Goal: Manage account settings

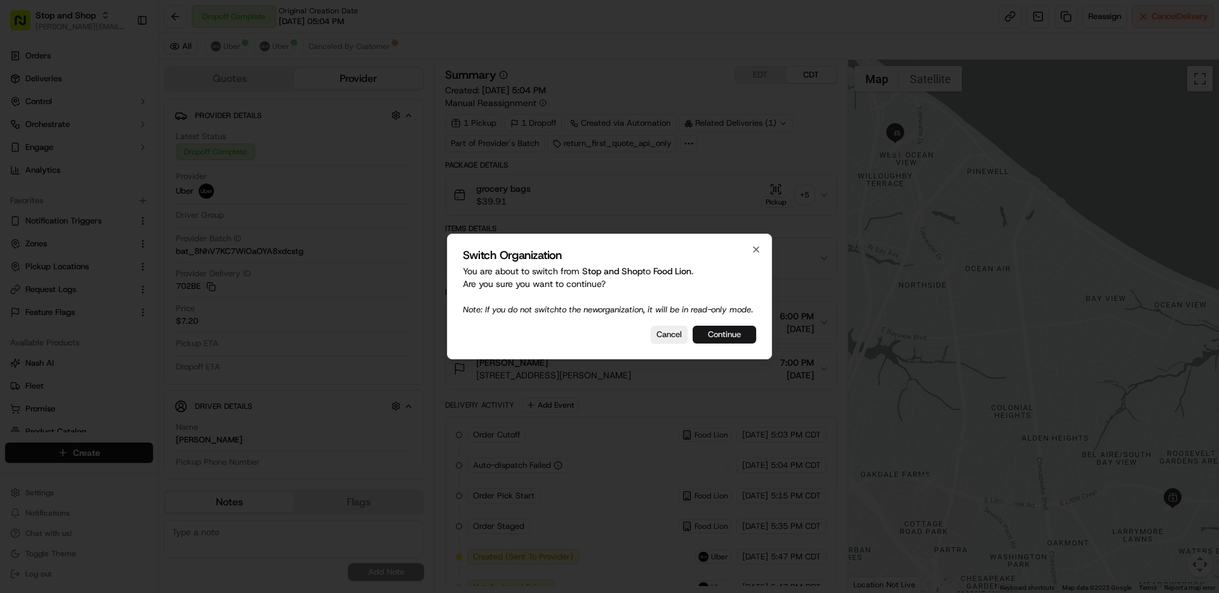
click at [702, 342] on button "Continue" at bounding box center [724, 335] width 63 height 18
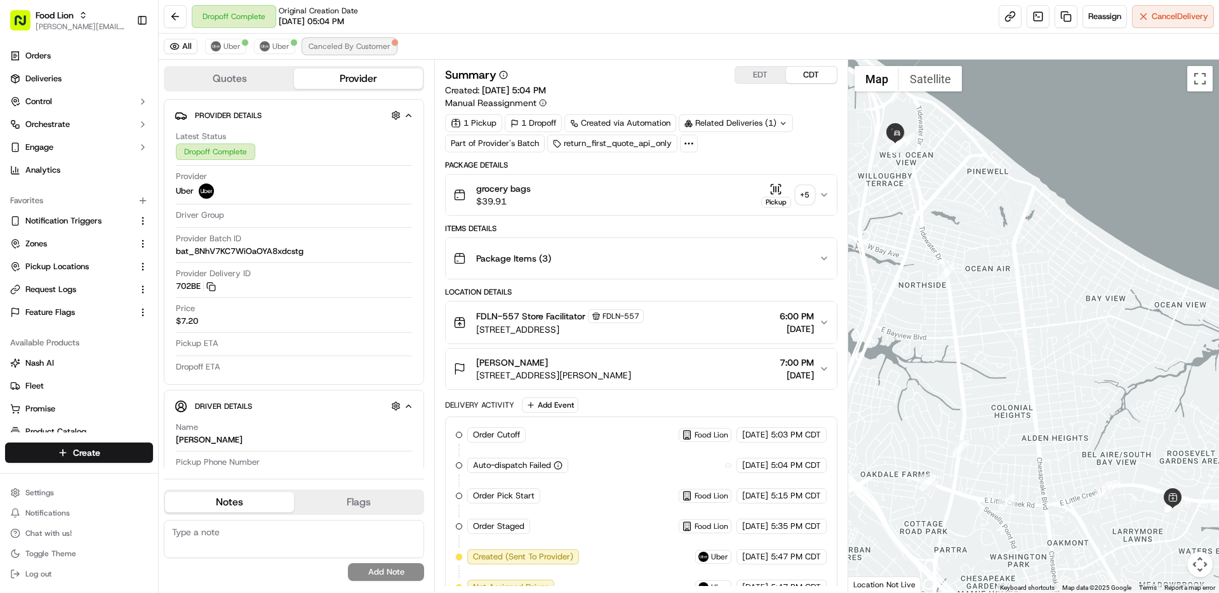
click at [362, 45] on span "Canceled By Customer" at bounding box center [350, 46] width 82 height 10
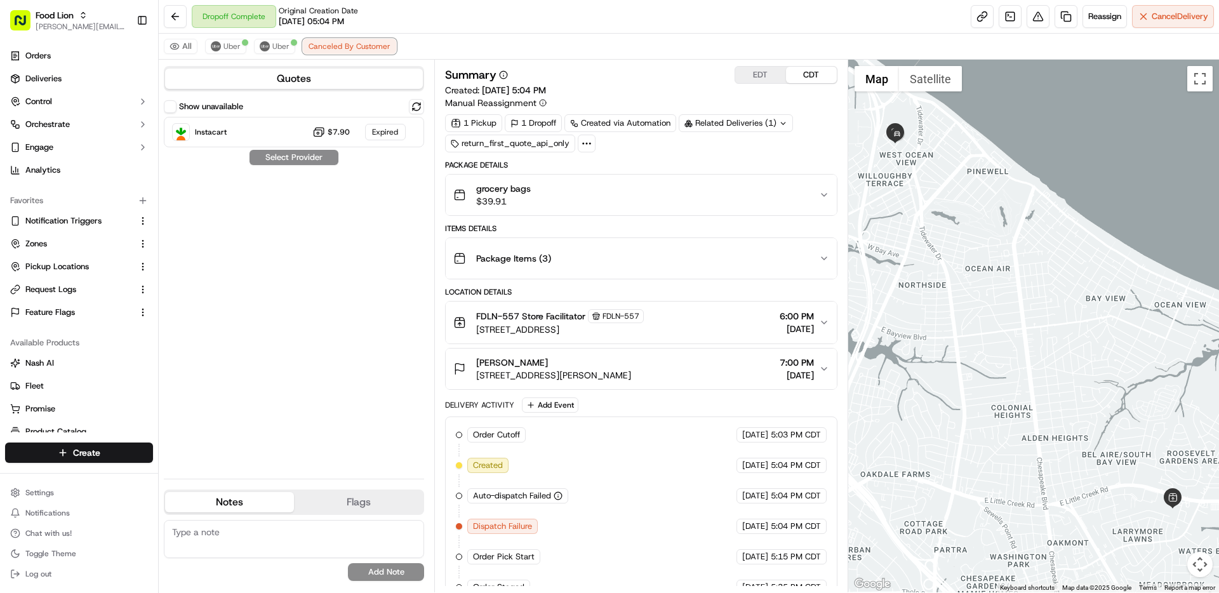
scroll to position [50, 0]
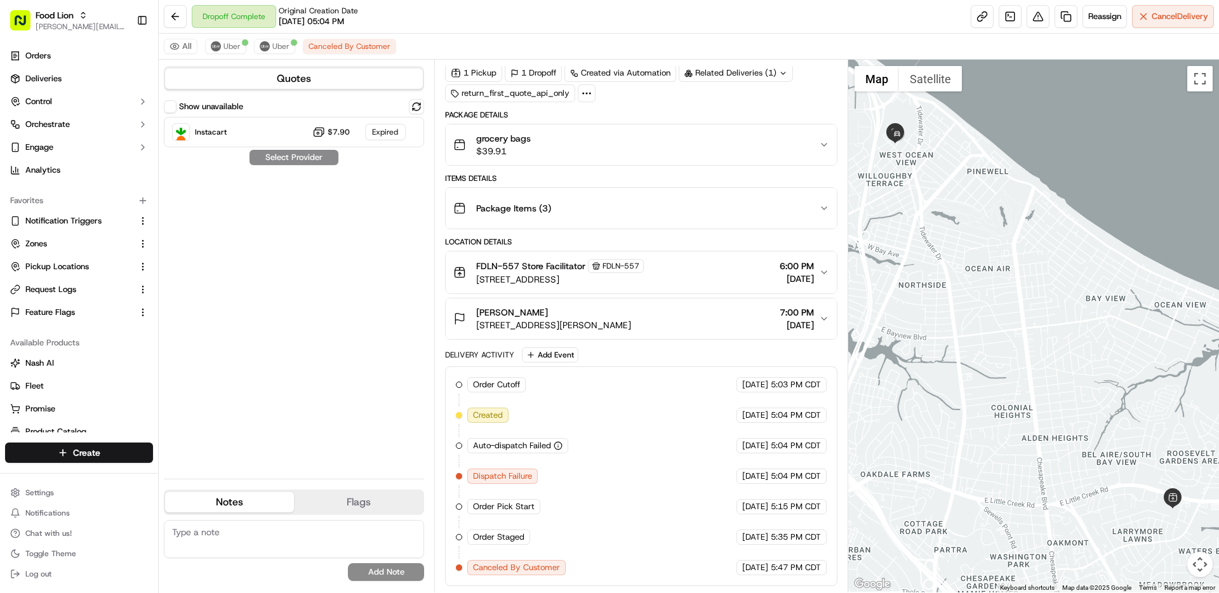
click at [539, 52] on div "All Uber Uber Canceled By Customer" at bounding box center [689, 47] width 1060 height 26
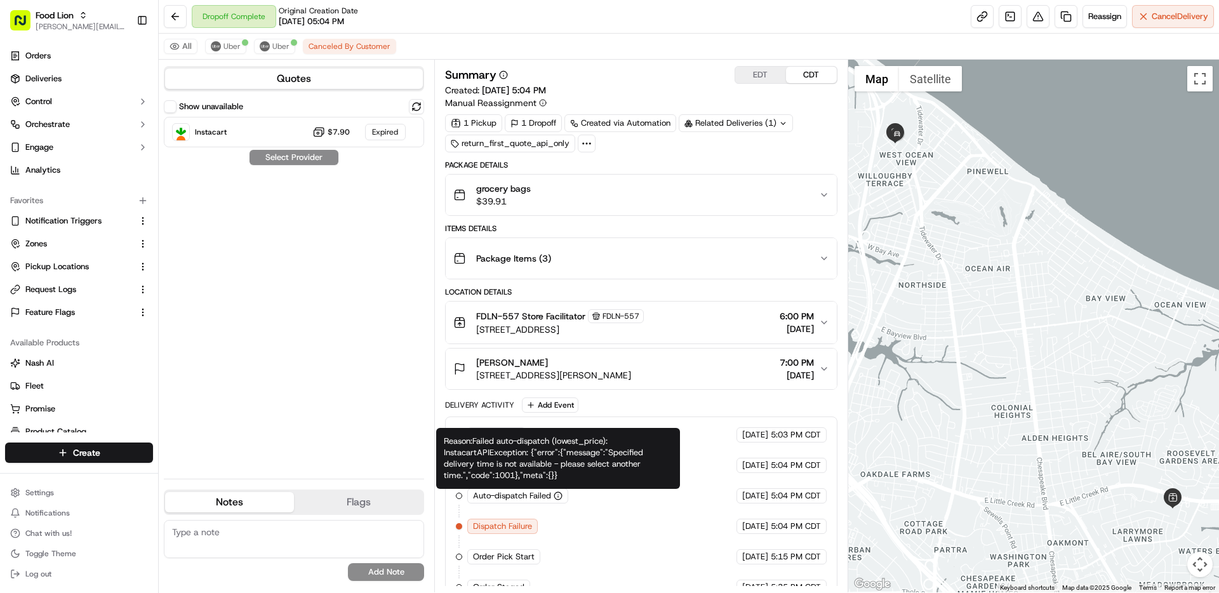
click at [350, 250] on div "Show unavailable Instacart $7.90 Expired Select Provider" at bounding box center [294, 284] width 260 height 370
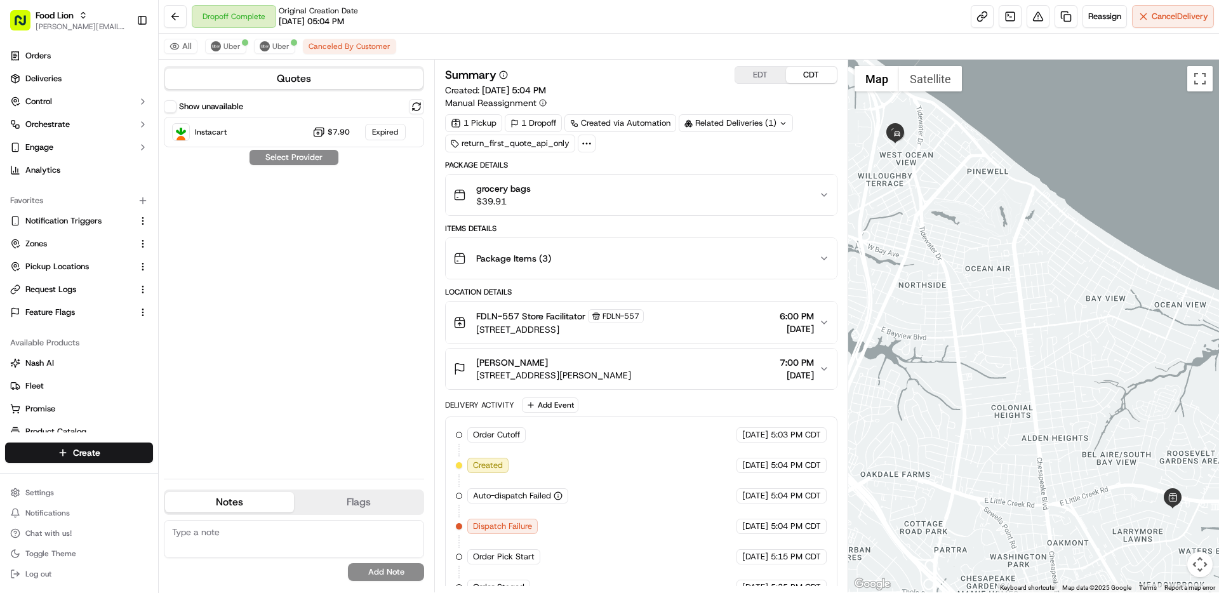
click at [363, 197] on div "Show unavailable Instacart $7.90 Expired Select Provider" at bounding box center [294, 284] width 260 height 370
click at [581, 147] on icon at bounding box center [586, 143] width 11 height 11
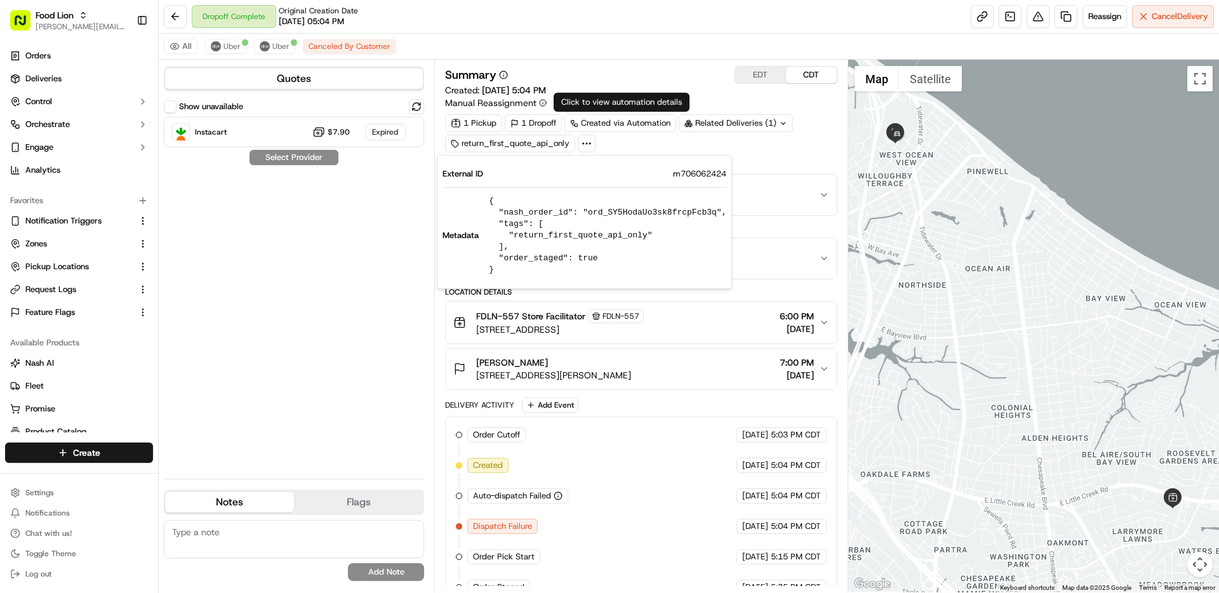
click at [623, 55] on div "All Uber Uber Canceled By Customer" at bounding box center [689, 47] width 1060 height 26
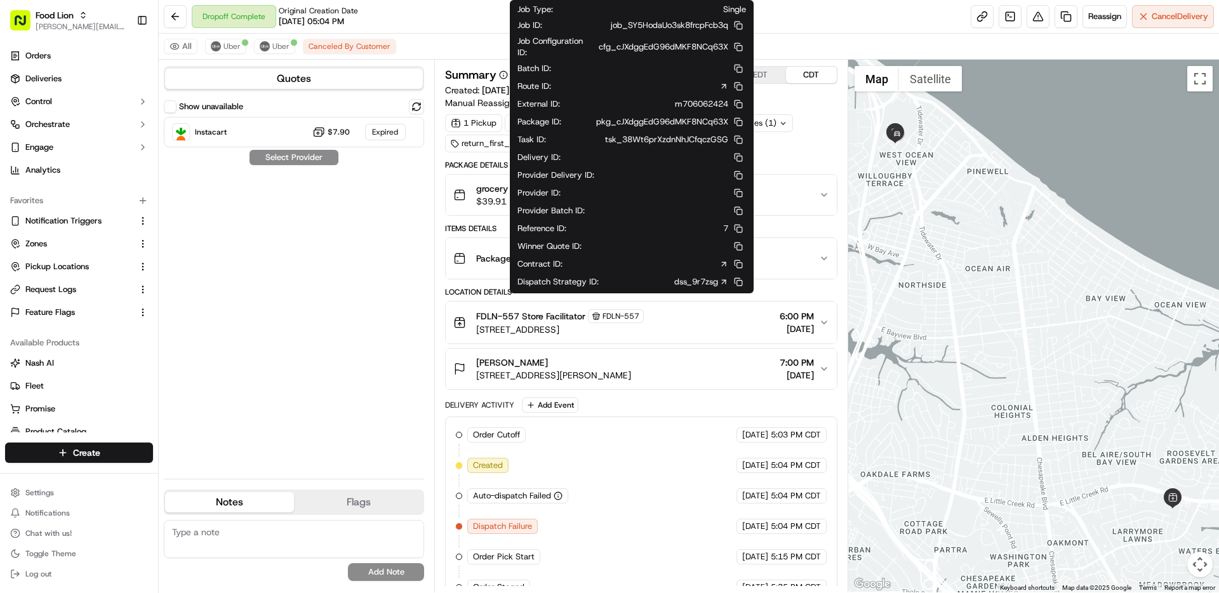
click at [697, 280] on link "dss_9r7zsg" at bounding box center [701, 281] width 54 height 11
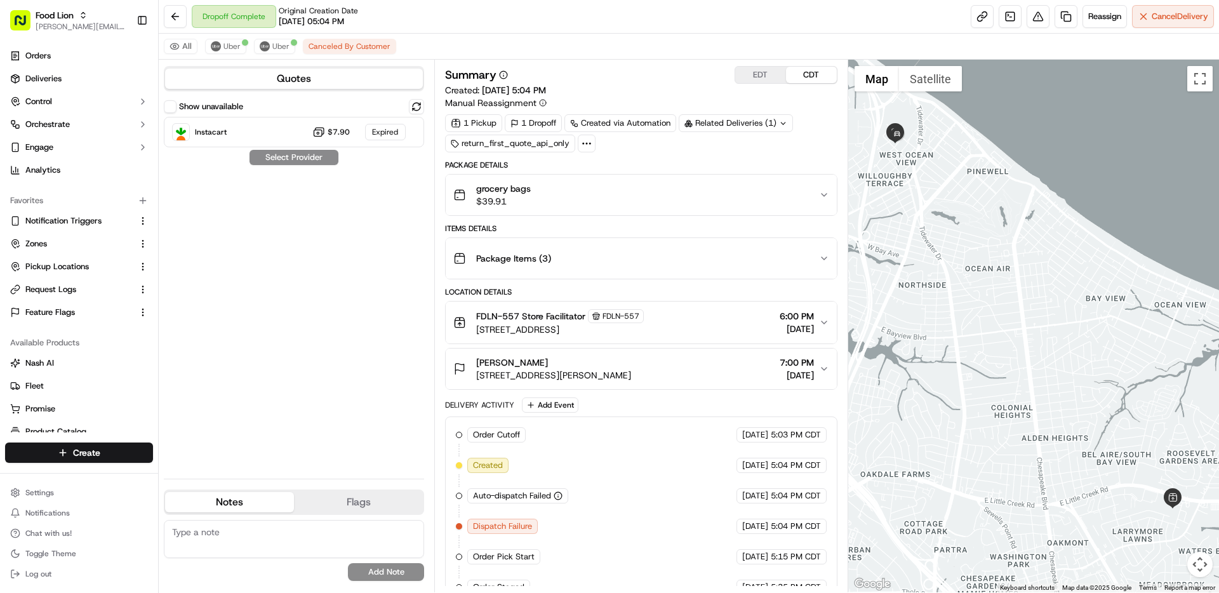
click at [815, 121] on div "1 Pickup 1 Dropoff Created via Automation Related Deliveries (1) return_first_q…" at bounding box center [641, 133] width 392 height 38
click at [269, 49] on button "Uber" at bounding box center [274, 46] width 41 height 15
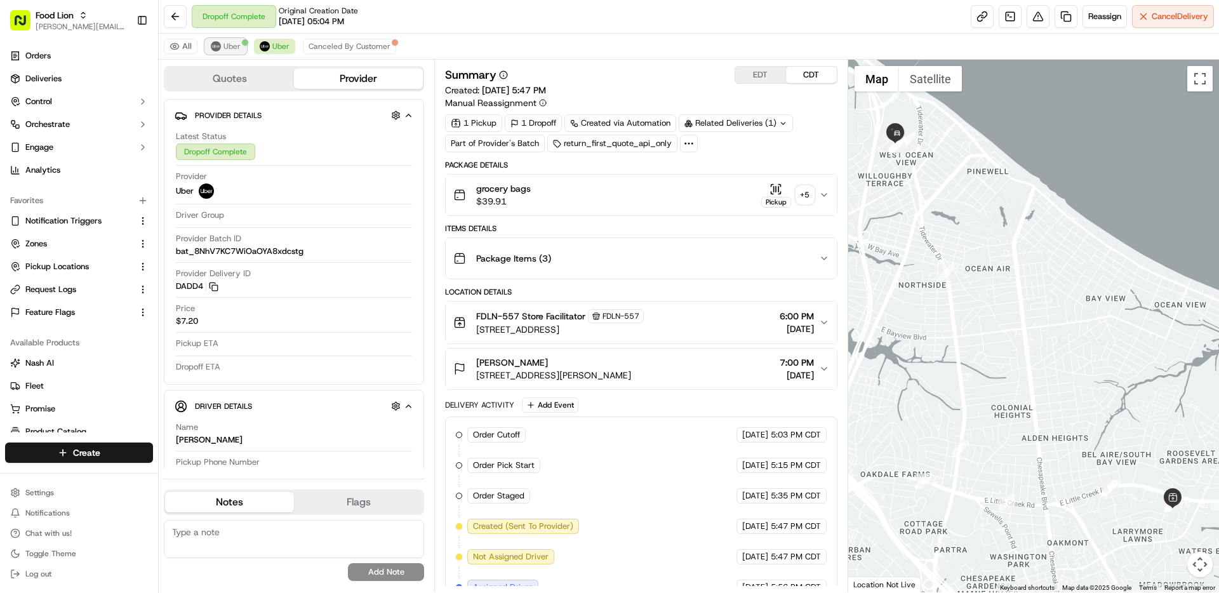
click at [228, 47] on span "Uber" at bounding box center [231, 46] width 17 height 10
click at [283, 48] on span "Uber" at bounding box center [280, 46] width 17 height 10
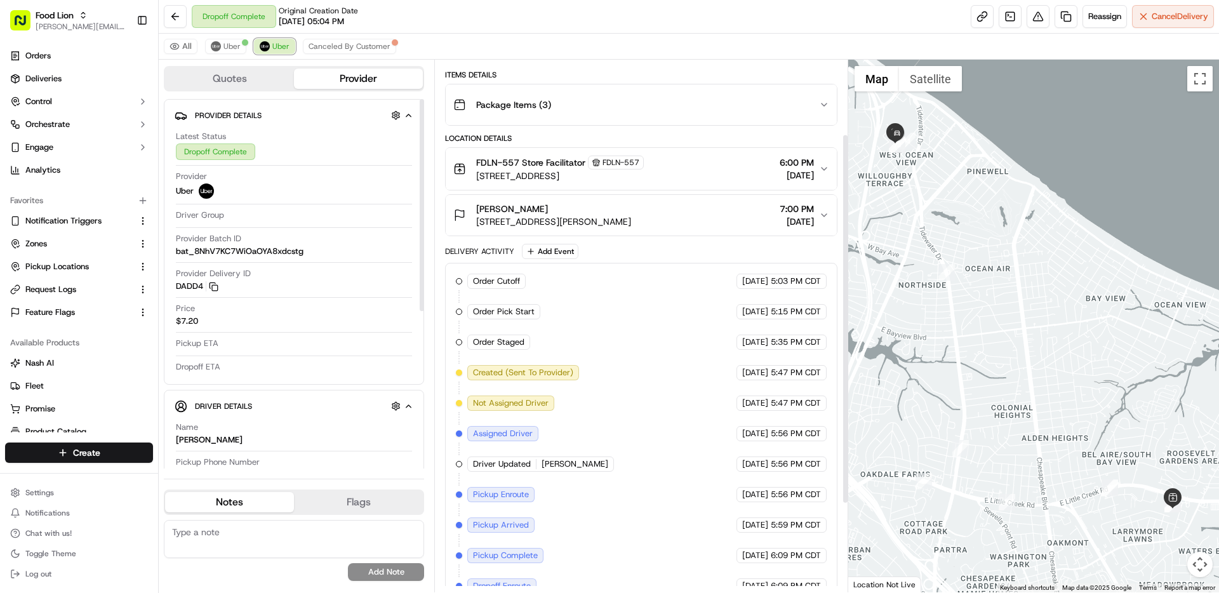
scroll to position [233, 0]
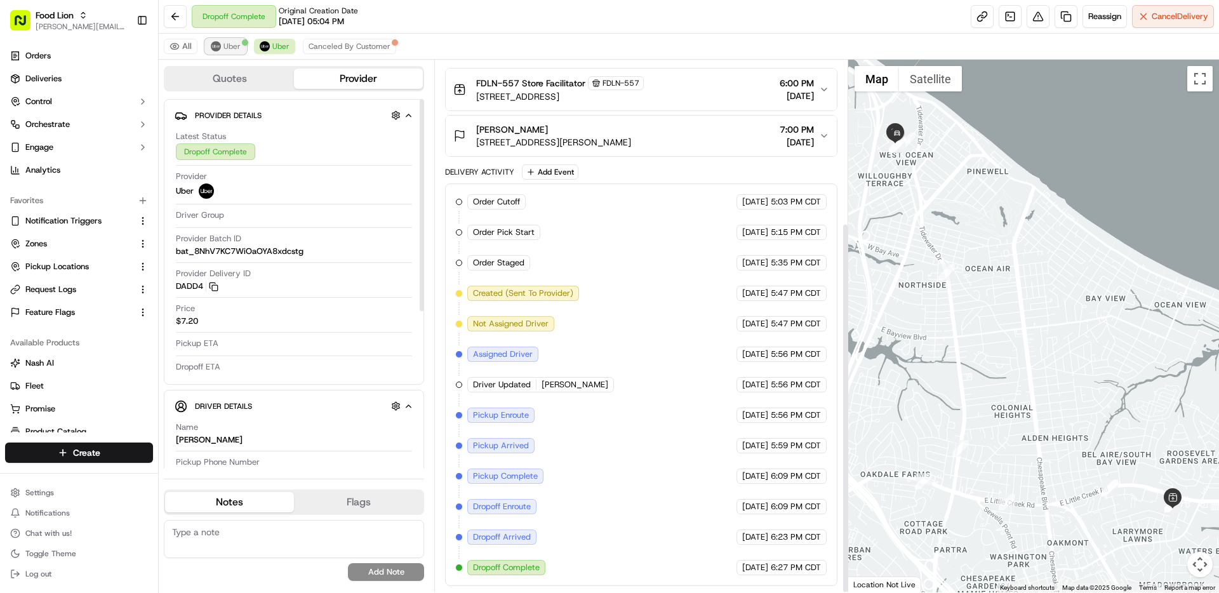
click at [223, 53] on button "Uber" at bounding box center [225, 46] width 41 height 15
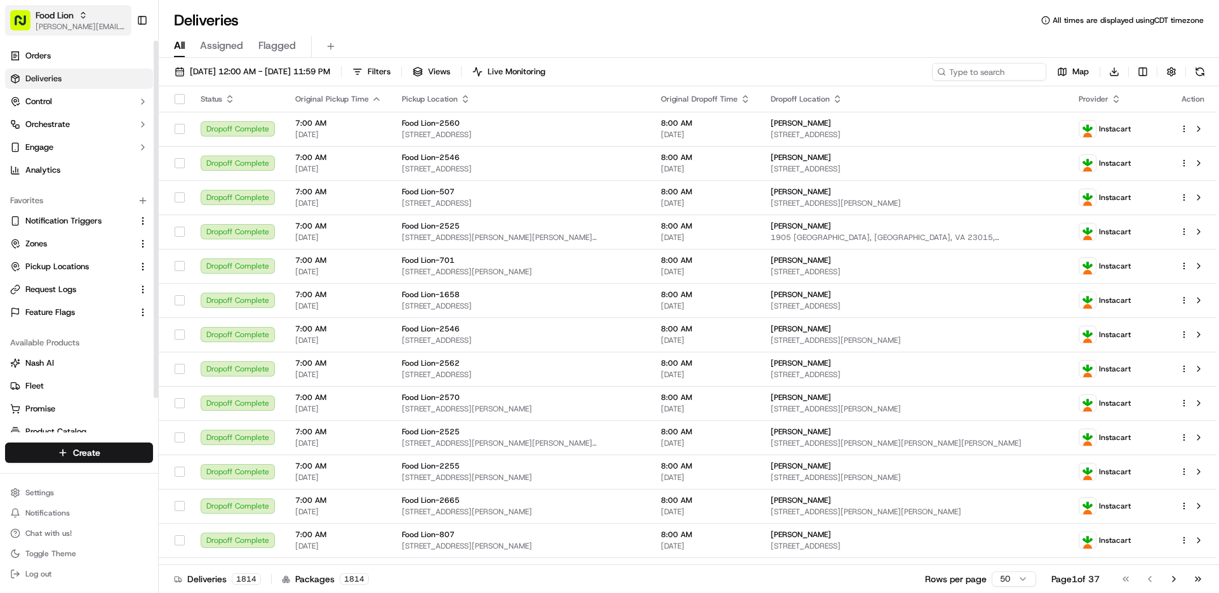
click at [36, 17] on span "Food Lion" at bounding box center [55, 15] width 38 height 13
type input "adusa"
click at [244, 57] on div "ADUSA" at bounding box center [229, 65] width 184 height 25
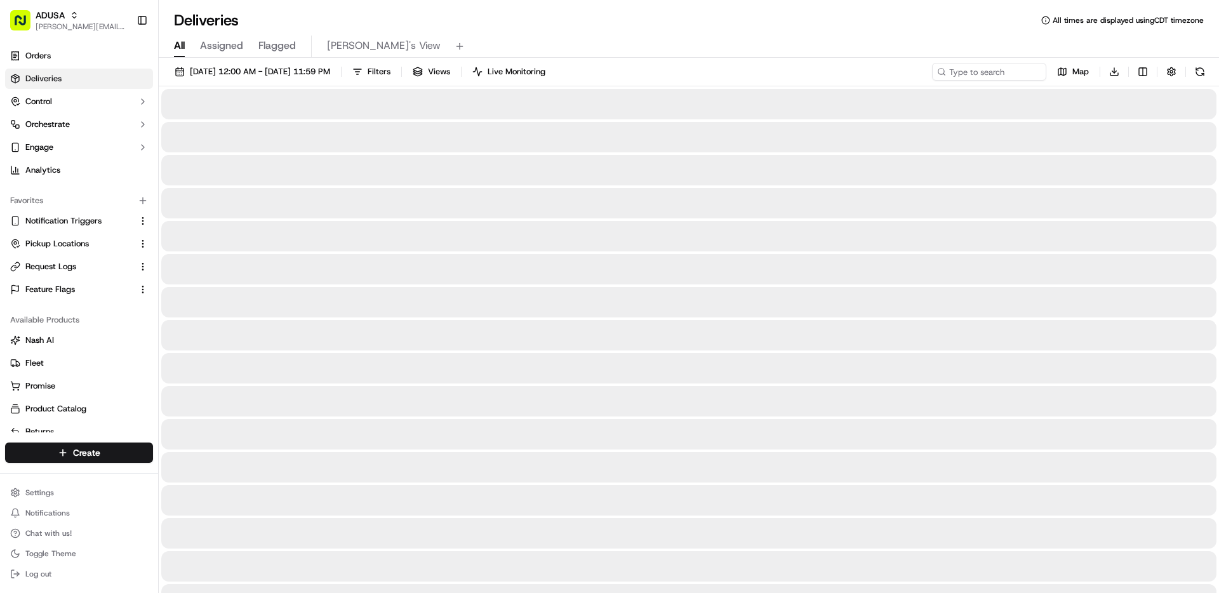
click at [557, 37] on div "All Assigned Flagged Matthew's View" at bounding box center [689, 47] width 1060 height 22
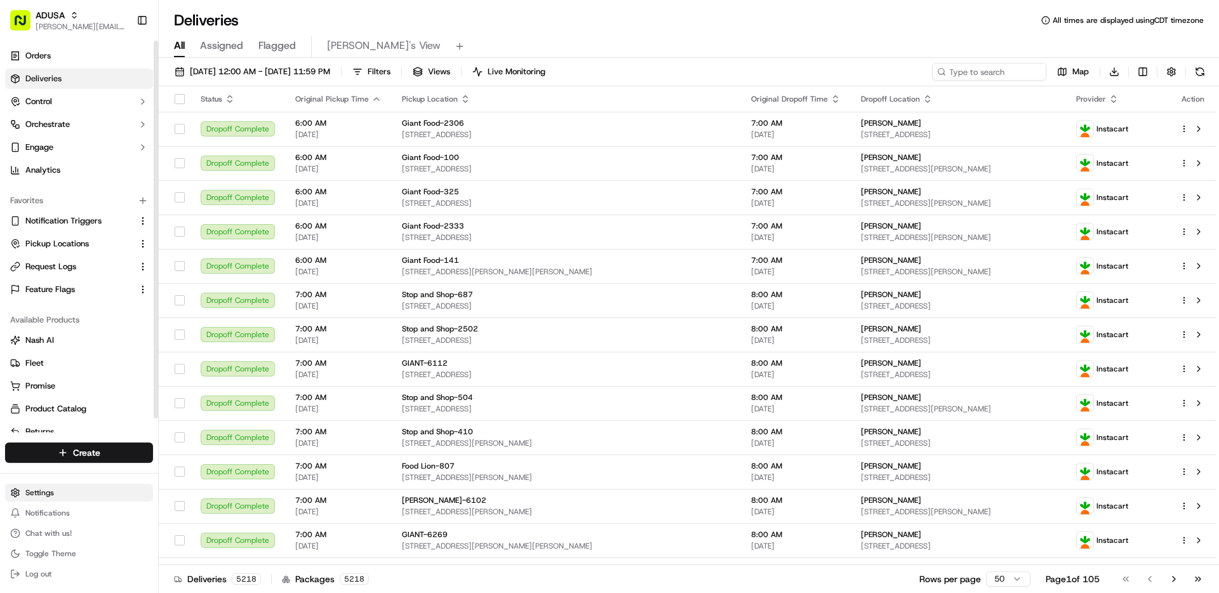
click at [67, 492] on html "ADUSA matt@usenash.com Toggle Sidebar Orders Deliveries Control Orchestrate Eng…" at bounding box center [609, 296] width 1219 height 593
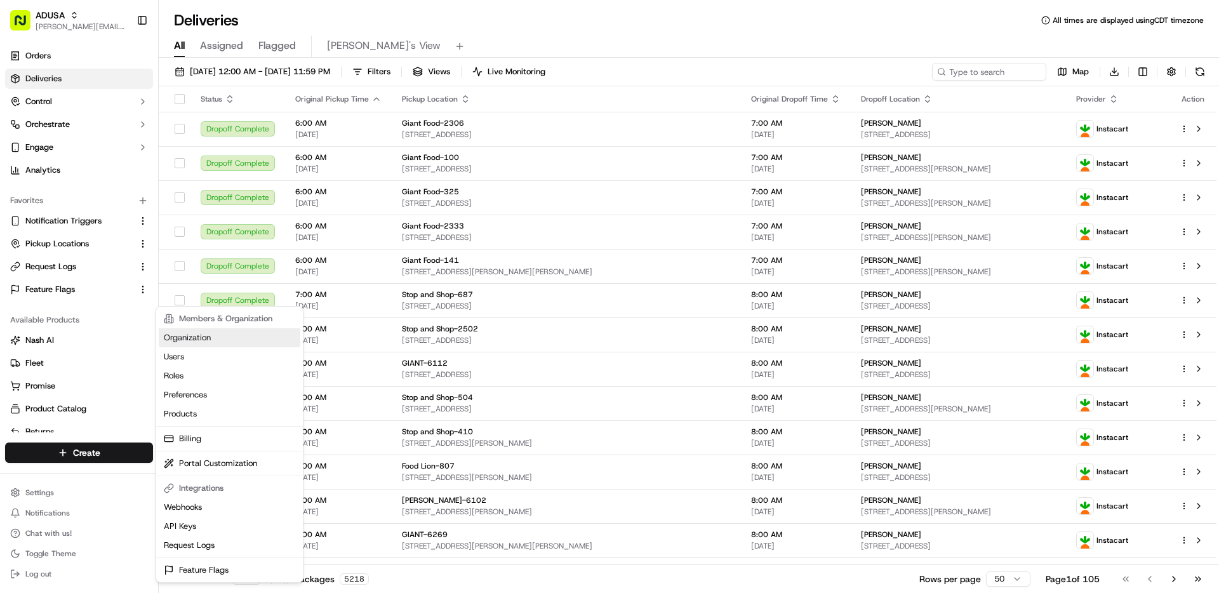
click at [199, 336] on link "Organization" at bounding box center [230, 337] width 142 height 19
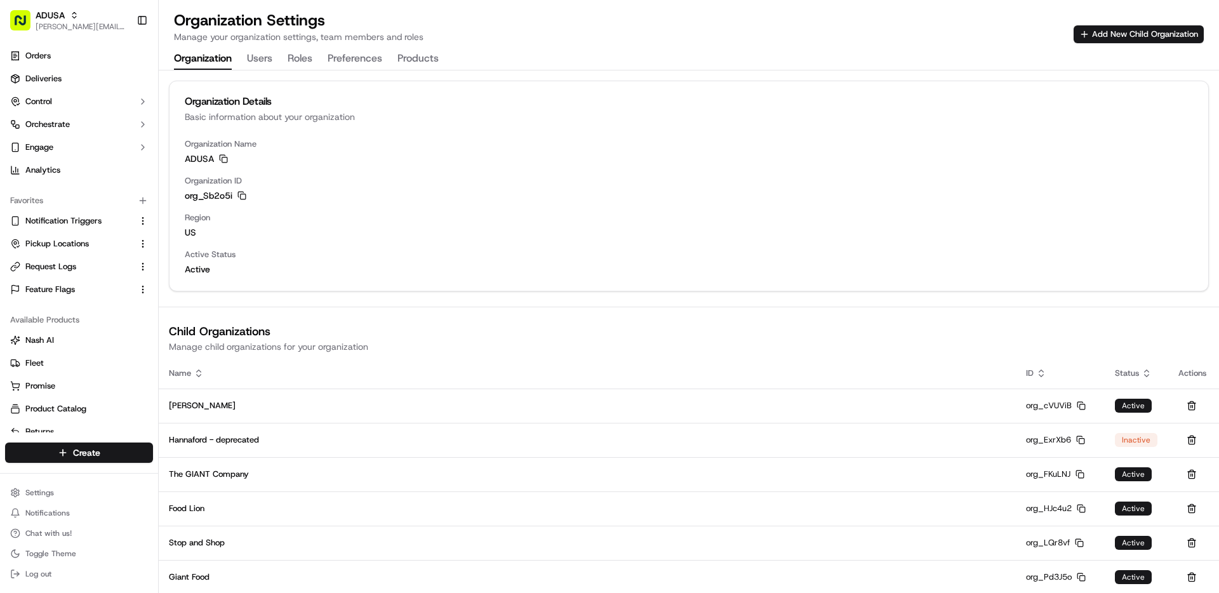
click at [244, 195] on icon "button" at bounding box center [241, 195] width 9 height 9
